Goal: Task Accomplishment & Management: Use online tool/utility

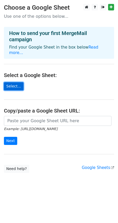
click at [17, 82] on link "Select..." at bounding box center [14, 86] width 20 height 8
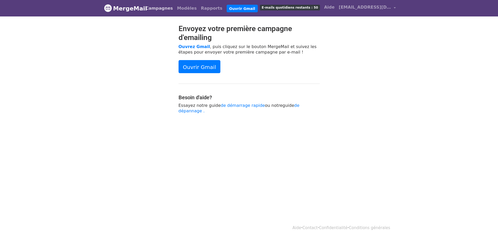
click at [171, 10] on font "Campagnes" at bounding box center [159, 8] width 27 height 5
drag, startPoint x: 0, startPoint y: 0, endPoint x: 188, endPoint y: 8, distance: 188.0
click at [188, 8] on font "Modèles" at bounding box center [187, 8] width 20 height 5
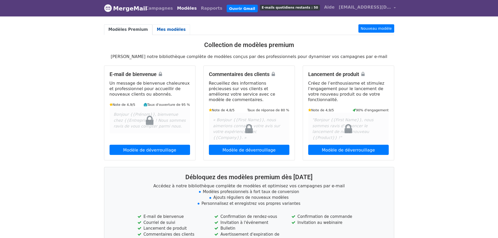
click at [165, 30] on font "Mes modèles" at bounding box center [171, 29] width 29 height 5
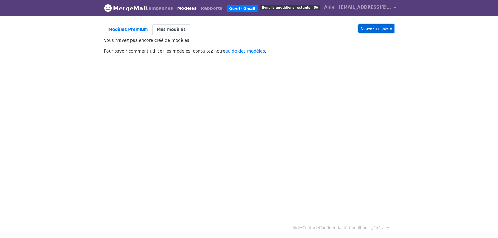
click at [379, 31] on font "Nouveau modèle" at bounding box center [376, 28] width 31 height 4
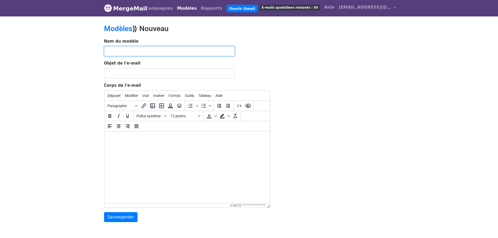
click at [175, 52] on input "text" at bounding box center [169, 51] width 131 height 10
type input "Joyeux annversaire"
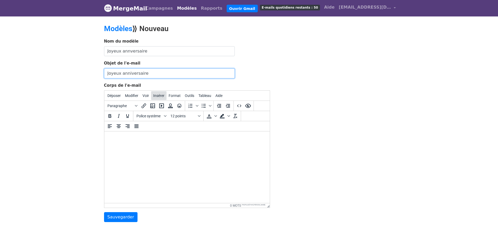
type input "Joyeux anniversaire"
click at [154, 99] on button "Insérer" at bounding box center [158, 95] width 15 height 9
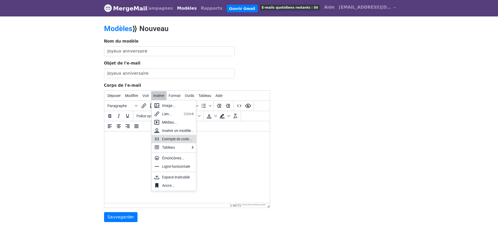
click at [178, 140] on font "Exemple de code..." at bounding box center [177, 139] width 30 height 4
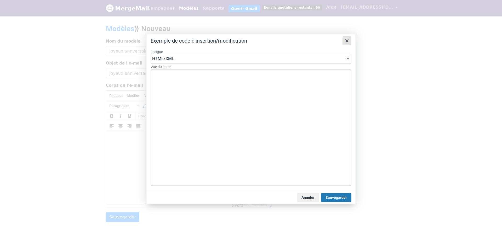
click at [346, 41] on icon "Fermer" at bounding box center [347, 41] width 6 height 6
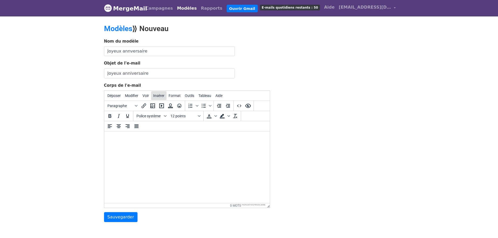
click at [159, 96] on font "Insérer" at bounding box center [158, 96] width 11 height 4
click at [245, 146] on html at bounding box center [187, 139] width 166 height 14
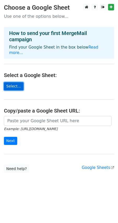
click at [13, 82] on link "Select..." at bounding box center [14, 86] width 20 height 8
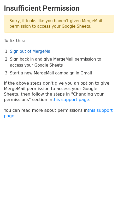
click at [39, 51] on link "Sign out of MergeMail" at bounding box center [31, 51] width 43 height 5
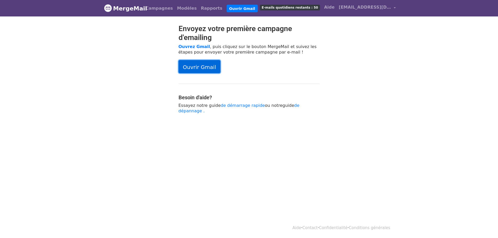
click at [204, 69] on font "Ouvrir Gmail" at bounding box center [199, 67] width 33 height 6
click at [342, 5] on font "accueil.cesol@gmail.com" at bounding box center [380, 7] width 82 height 5
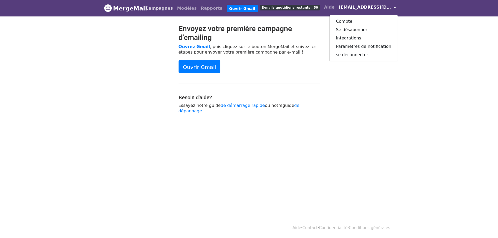
click at [156, 4] on link "Campagnes" at bounding box center [160, 8] width 32 height 10
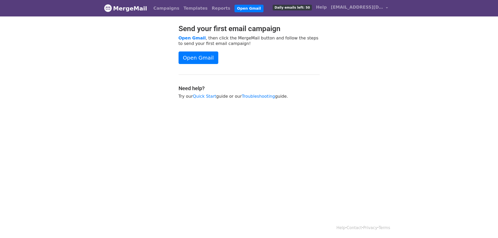
click at [185, 8] on link "Templates" at bounding box center [196, 8] width 28 height 10
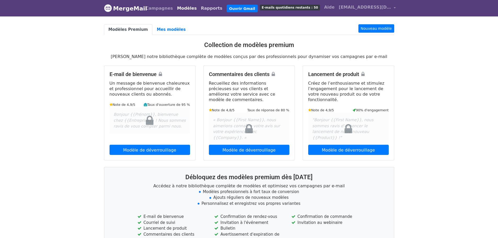
click at [207, 7] on font "Rapports" at bounding box center [211, 8] width 21 height 5
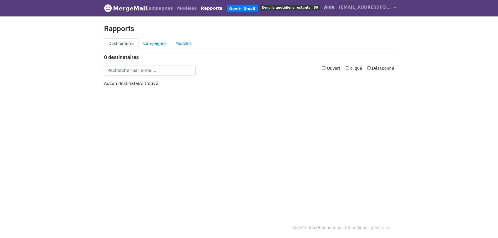
click at [326, 9] on font "Aide" at bounding box center [329, 7] width 10 height 5
